Goal: Communication & Community: Answer question/provide support

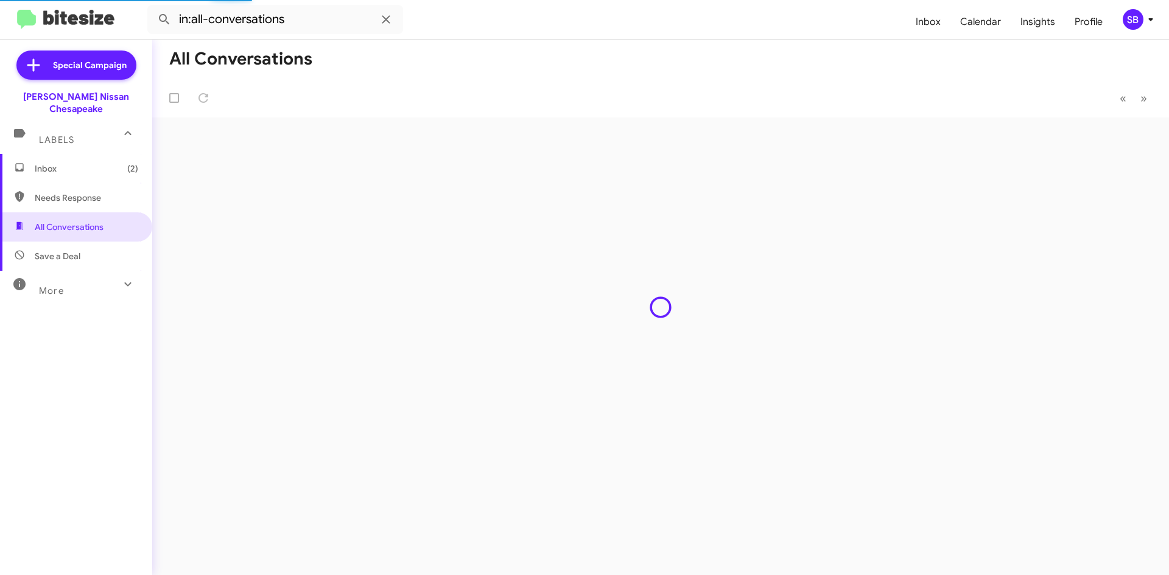
click at [85, 192] on span "Needs Response" at bounding box center [87, 198] width 104 height 12
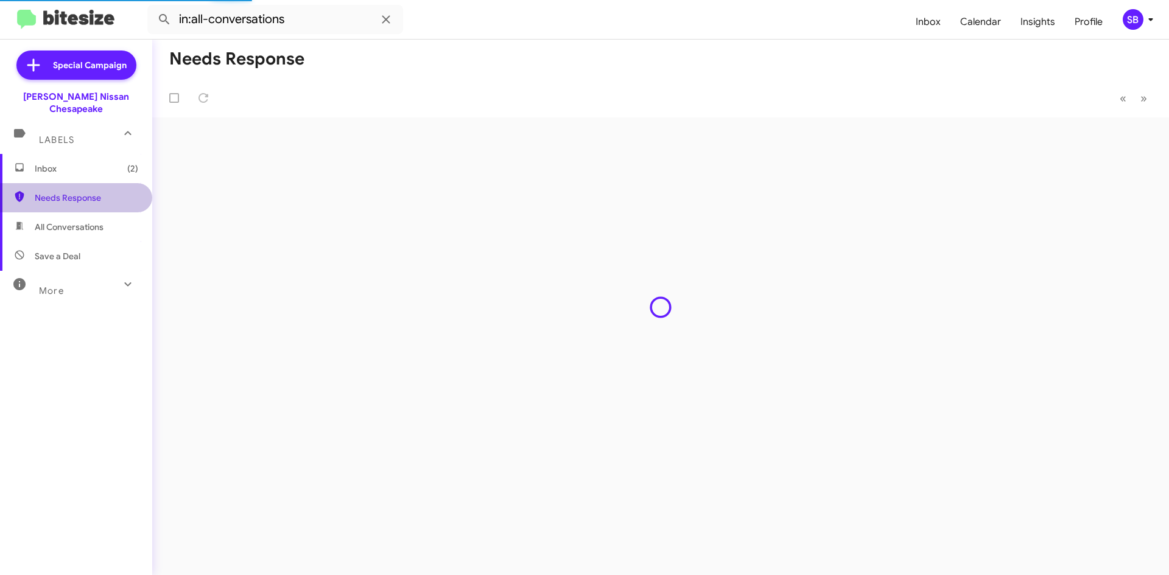
type input "in:needs-response"
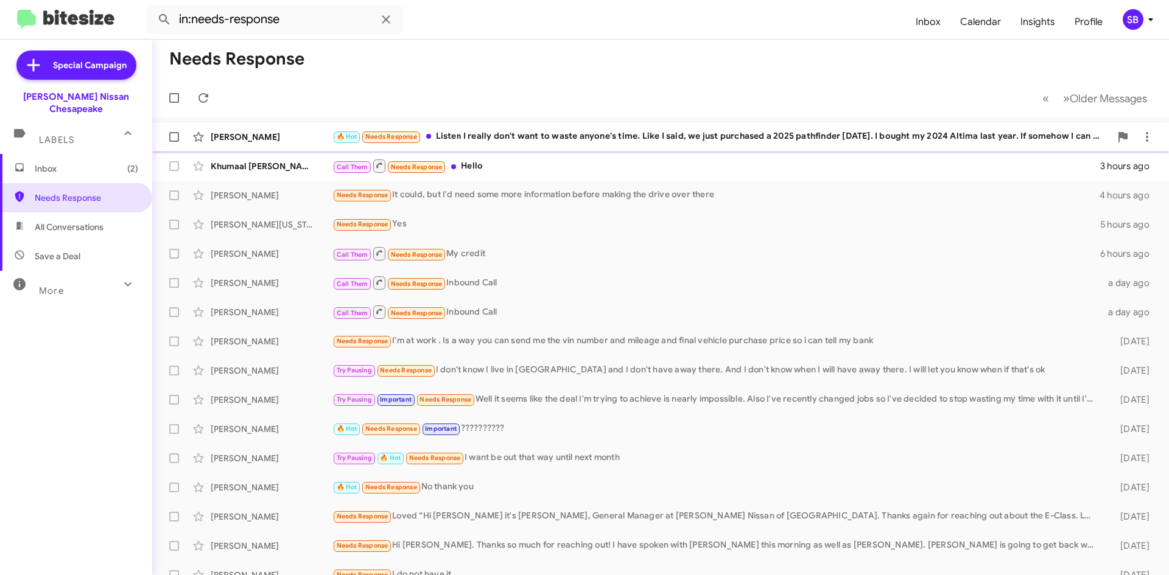
click at [618, 135] on div "🔥 Hot Needs Response Listen I really don't want to waste anyone's time. Like I …" at bounding box center [721, 137] width 778 height 14
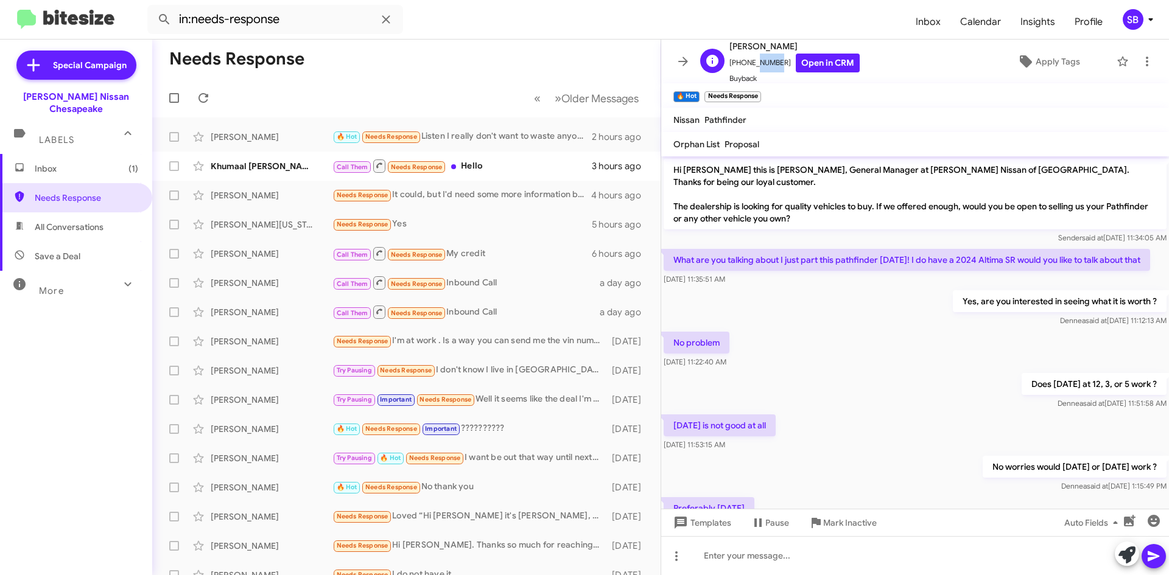
drag, startPoint x: 772, startPoint y: 63, endPoint x: 753, endPoint y: 69, distance: 20.4
click at [753, 69] on span "[PHONE_NUMBER] Open in CRM" at bounding box center [794, 63] width 130 height 19
drag, startPoint x: 774, startPoint y: 65, endPoint x: 736, endPoint y: 64, distance: 38.4
click at [736, 64] on span "[PHONE_NUMBER] Open in CRM" at bounding box center [794, 61] width 130 height 19
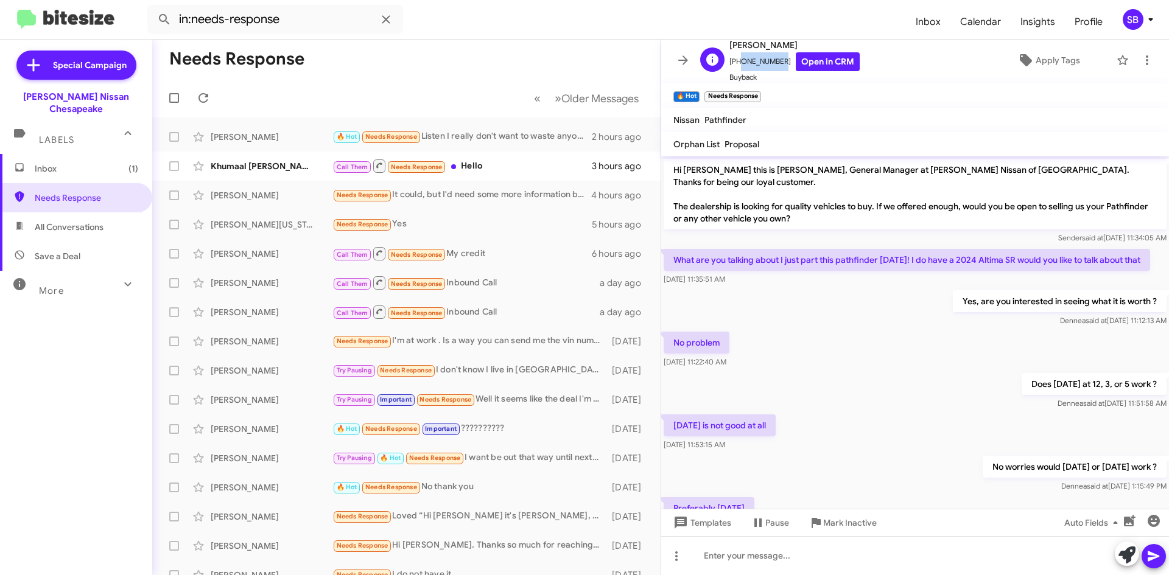
copy span "7572725233"
click at [890, 320] on div "Yes, are you interested in seeing what it is worth ? [PERSON_NAME] said at [DAT…" at bounding box center [915, 308] width 508 height 41
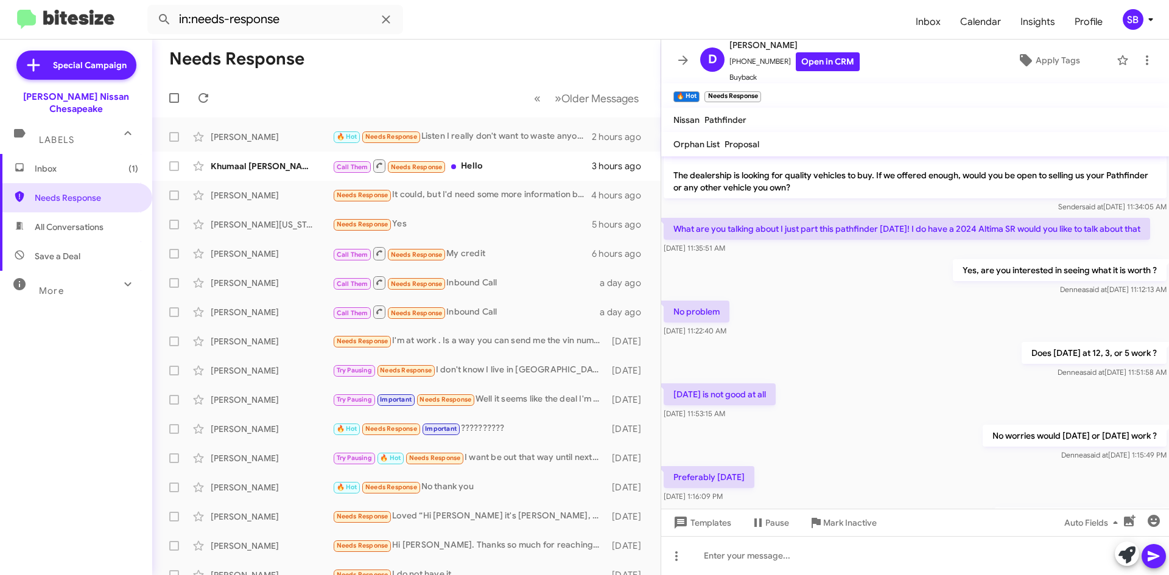
scroll to position [153, 0]
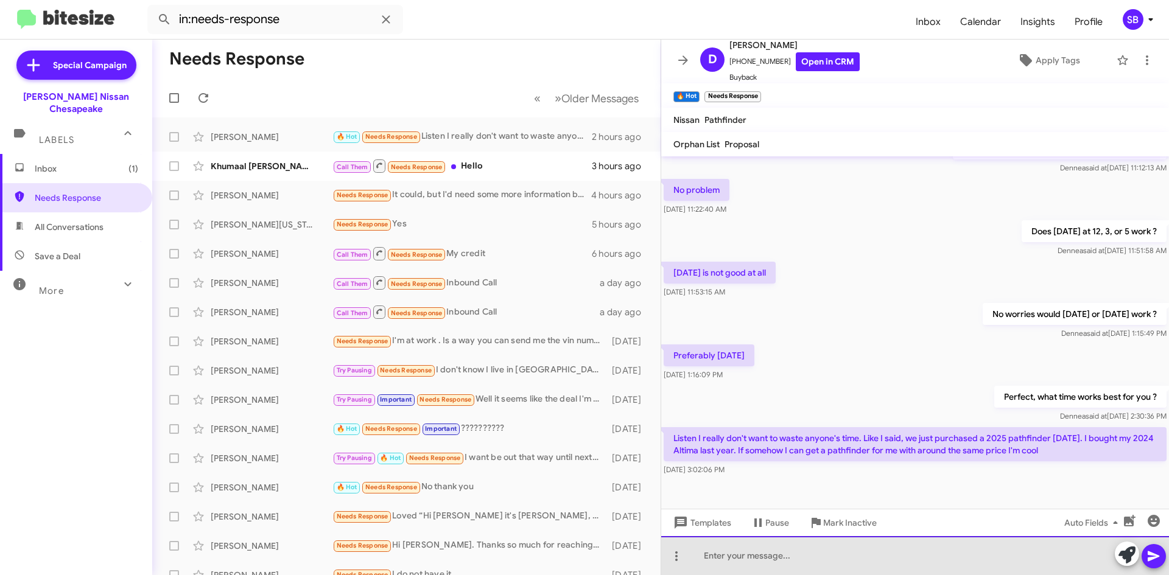
click at [769, 557] on div at bounding box center [915, 555] width 508 height 39
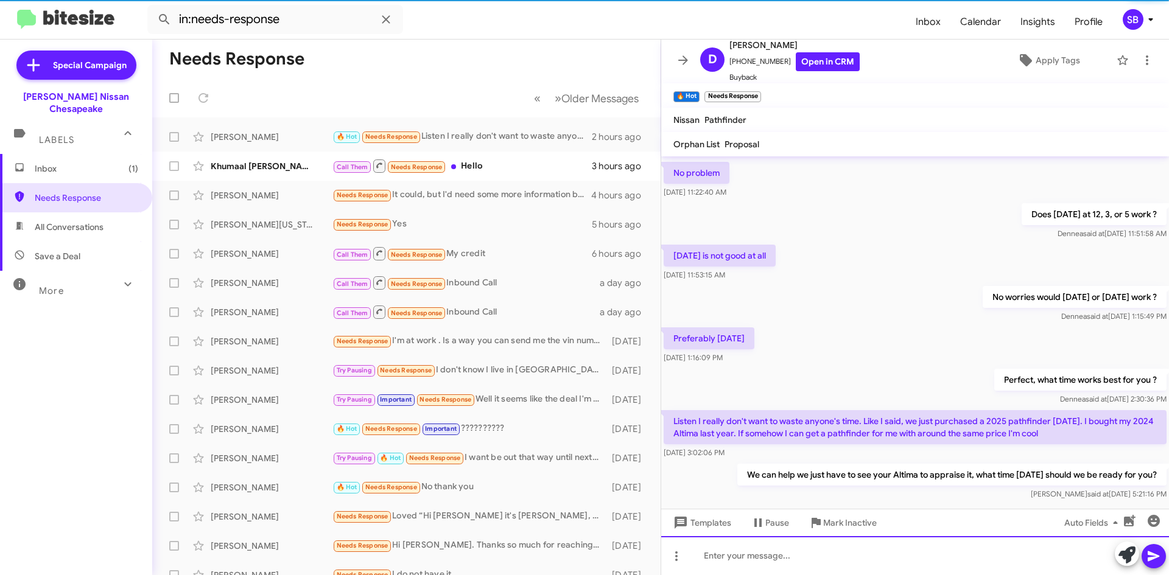
scroll to position [197, 0]
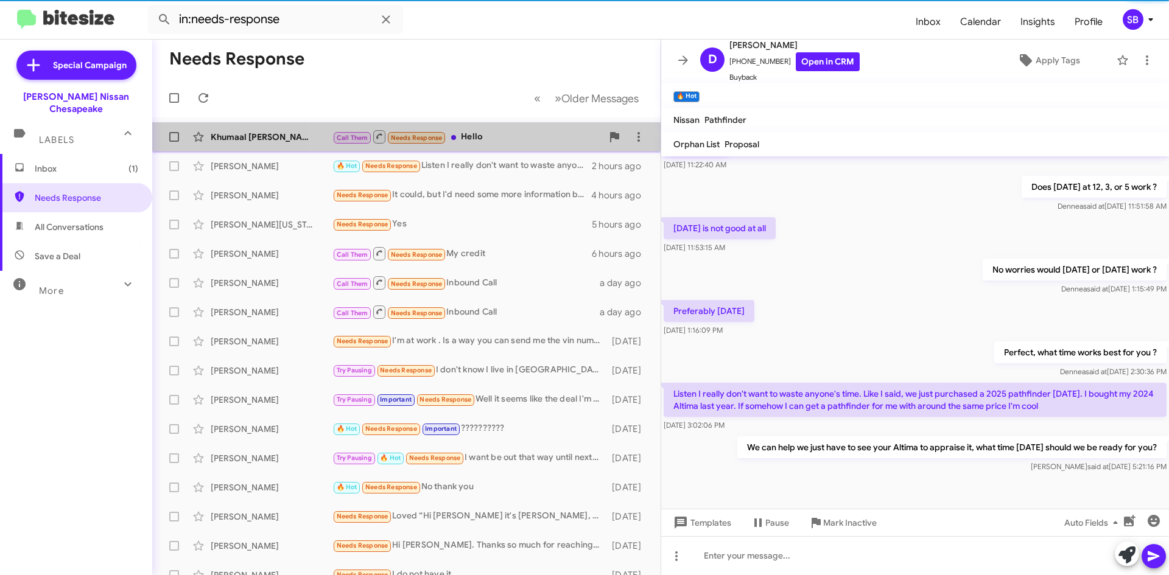
click at [512, 136] on div "Call Them Needs Response Hello" at bounding box center [467, 136] width 270 height 15
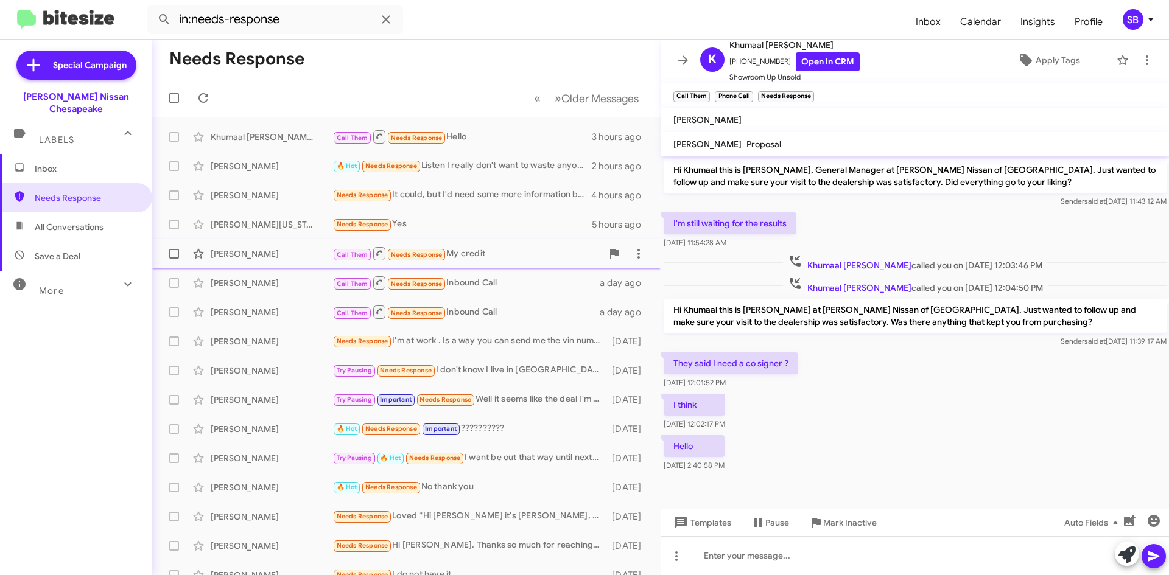
click at [531, 254] on div "Call Them Needs Response My credit" at bounding box center [467, 253] width 270 height 15
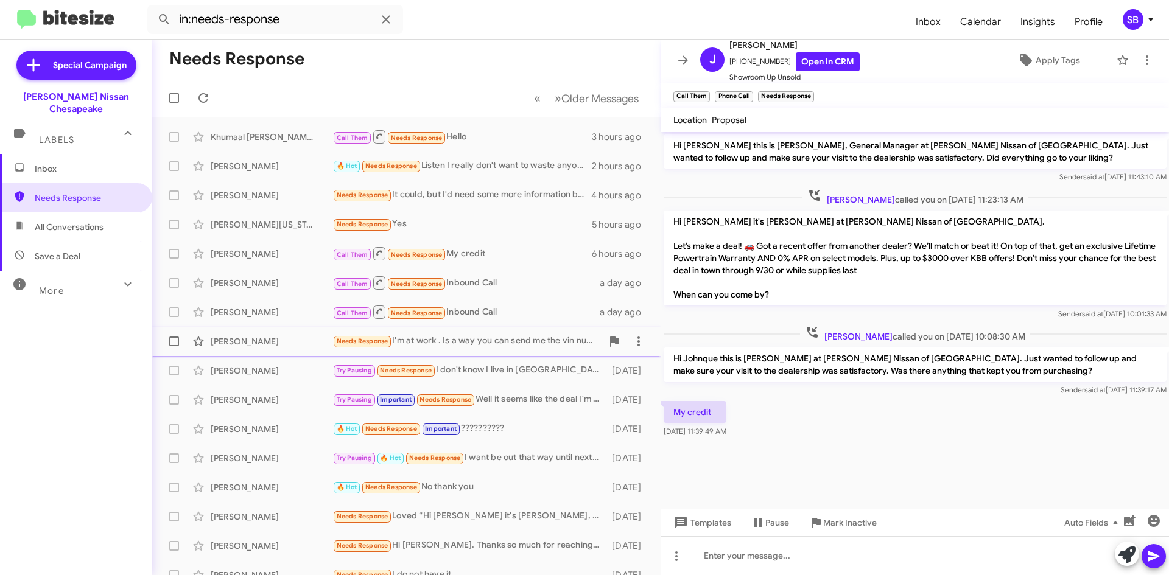
click at [466, 353] on div "[PERSON_NAME] Needs Response I'm at work . Is a way you can send me the vin num…" at bounding box center [406, 341] width 489 height 24
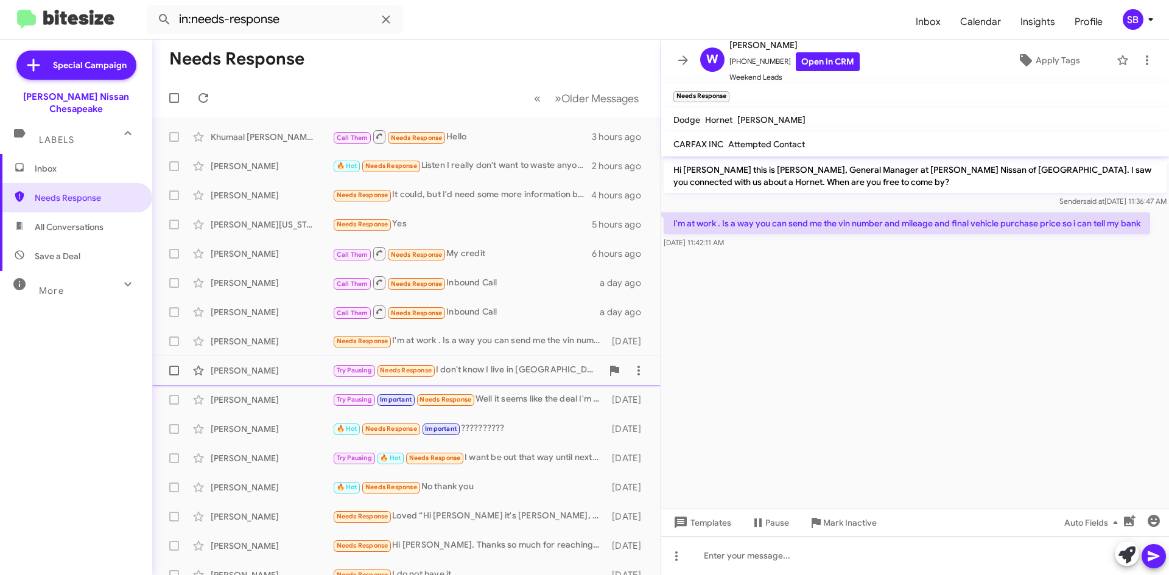
click at [496, 363] on div "[PERSON_NAME] Try Pausing Needs Response I don't know I live in [GEOGRAPHIC_DAT…" at bounding box center [406, 371] width 489 height 24
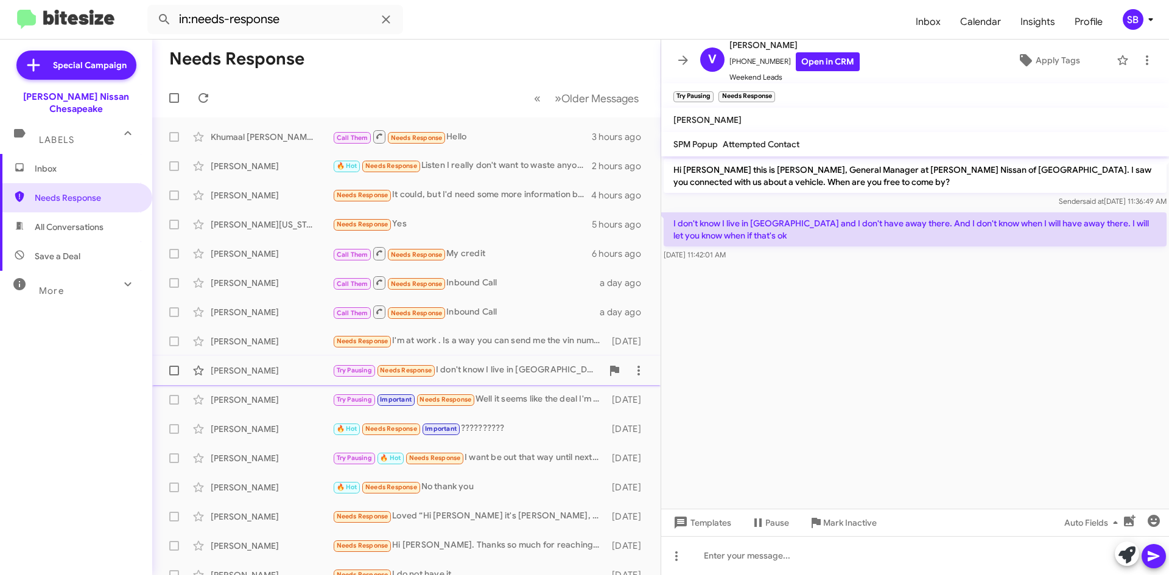
click at [491, 361] on div "[PERSON_NAME] Try Pausing Needs Response I don't know I live in [GEOGRAPHIC_DAT…" at bounding box center [406, 371] width 489 height 24
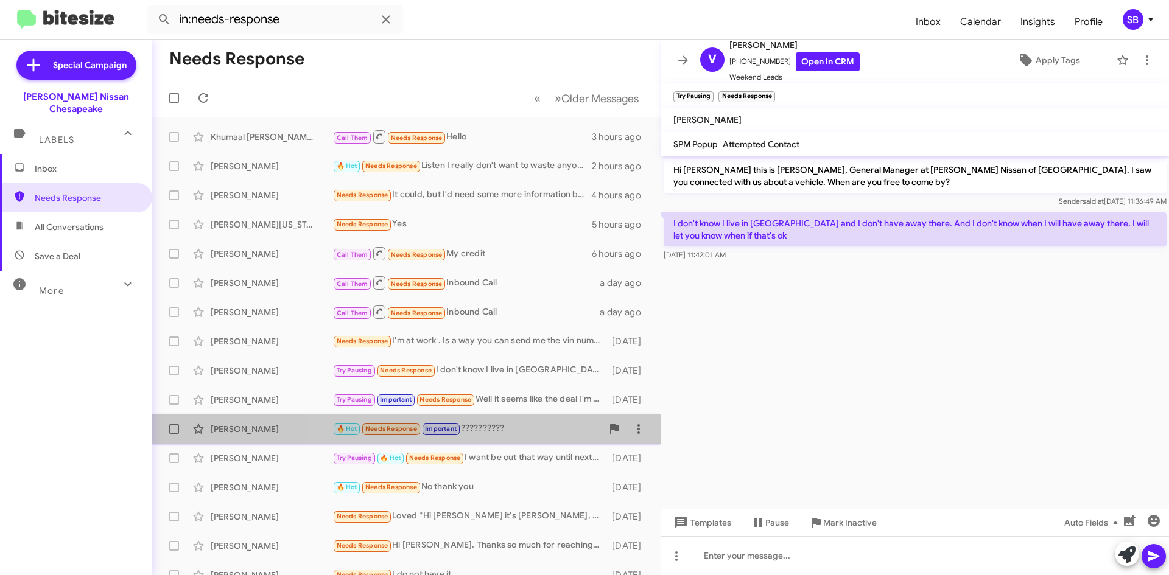
click at [518, 431] on div "🔥 Hot Needs Response Important ??????????" at bounding box center [467, 429] width 270 height 14
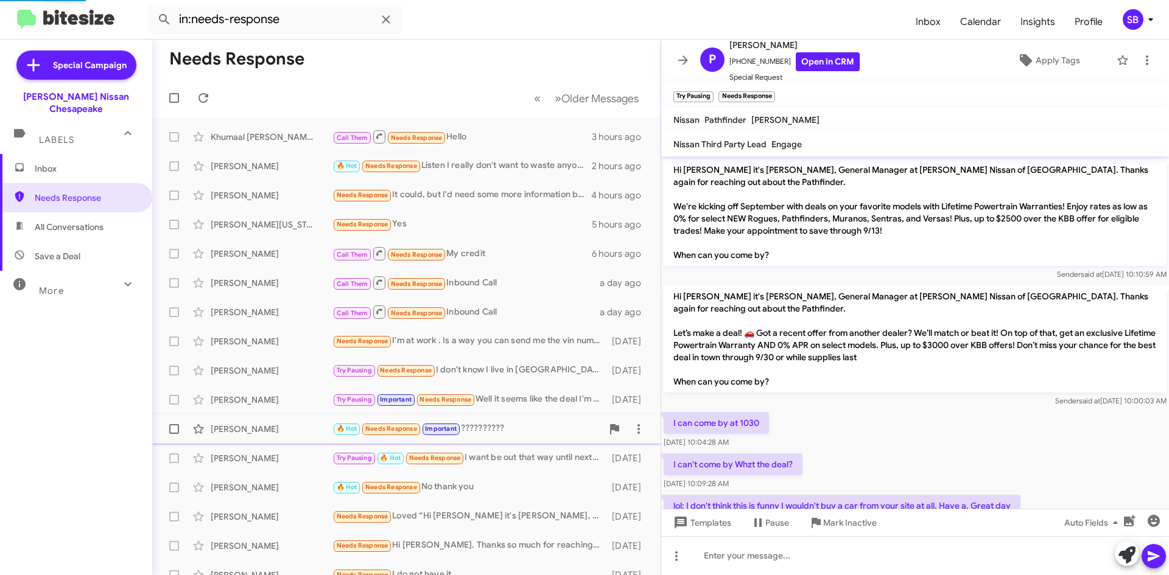
scroll to position [186, 0]
